Goal: Unclear

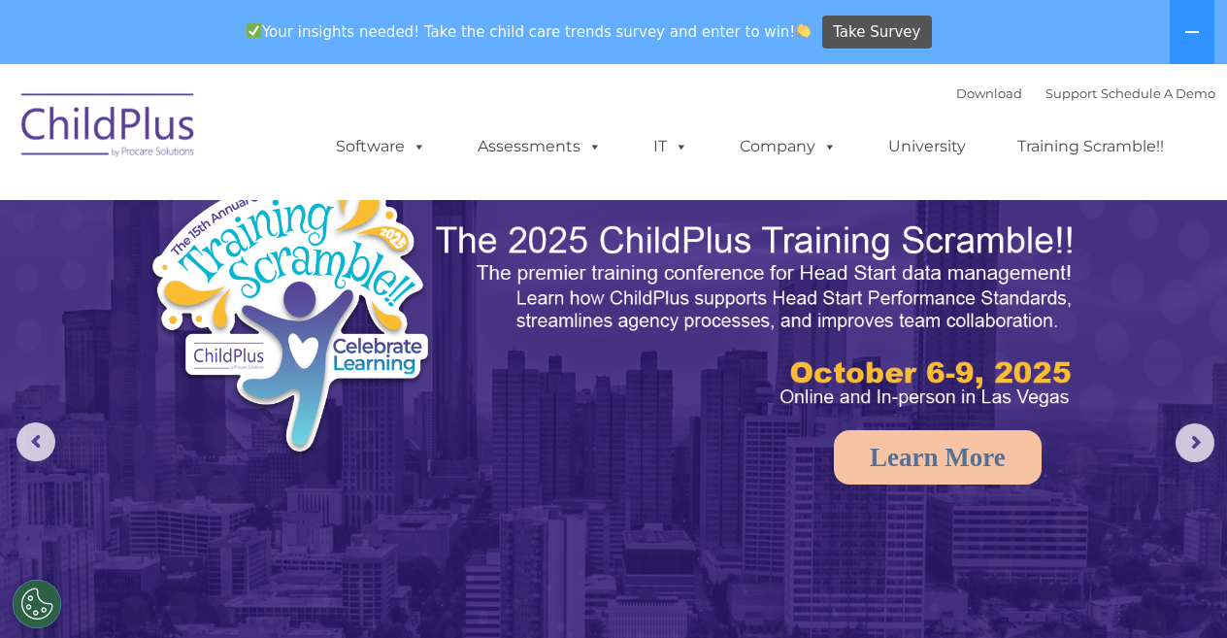
select select "MEDIUM"
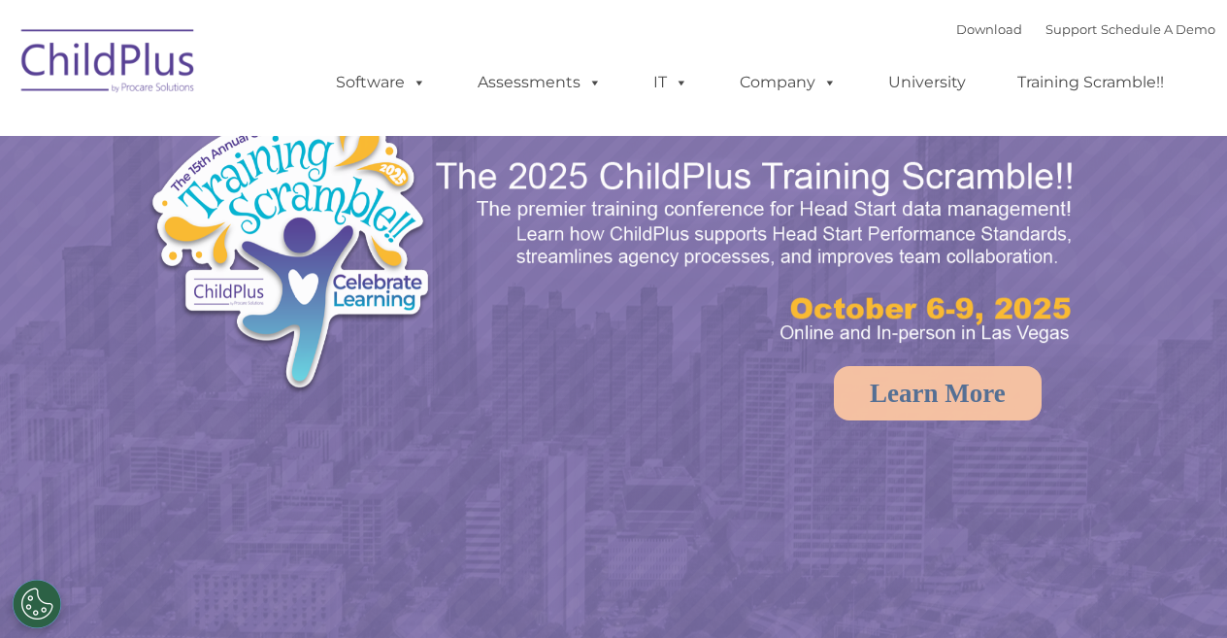
select select "MEDIUM"
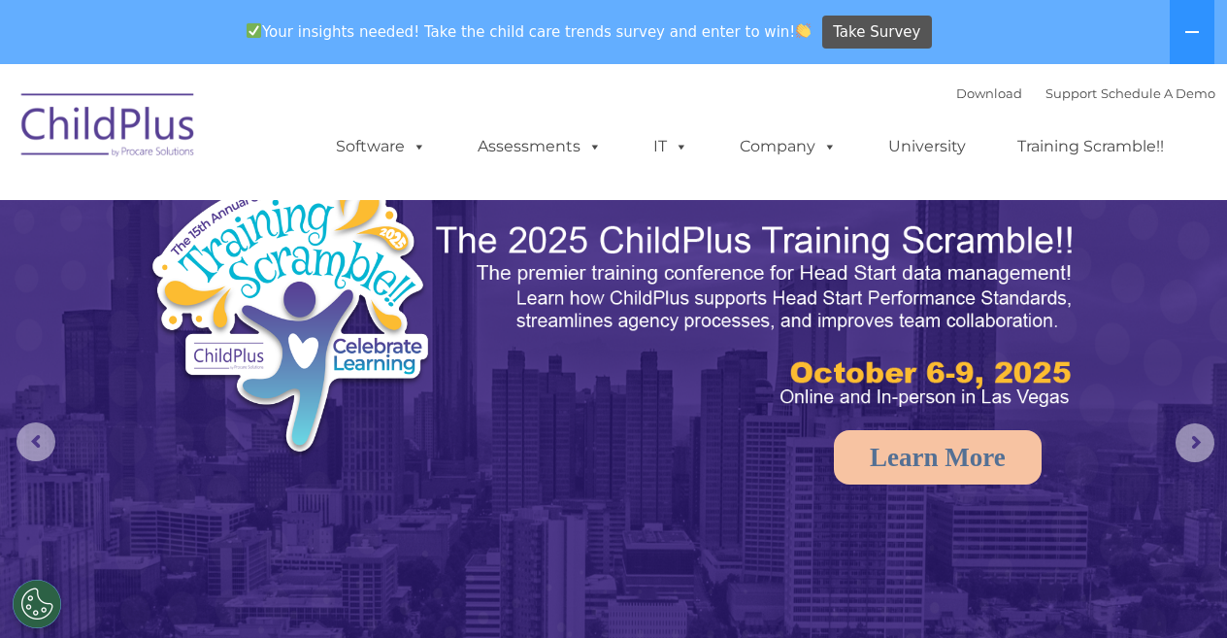
click at [149, 130] on img at bounding box center [109, 128] width 194 height 97
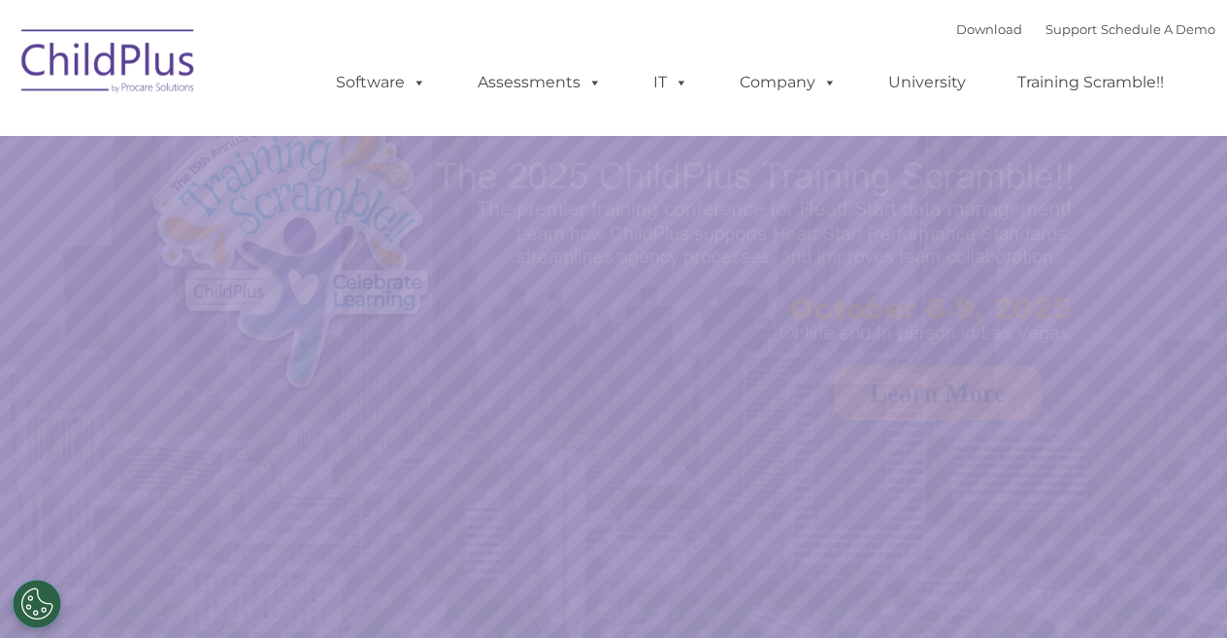
select select "MEDIUM"
